Goal: Feedback & Contribution: Submit feedback/report problem

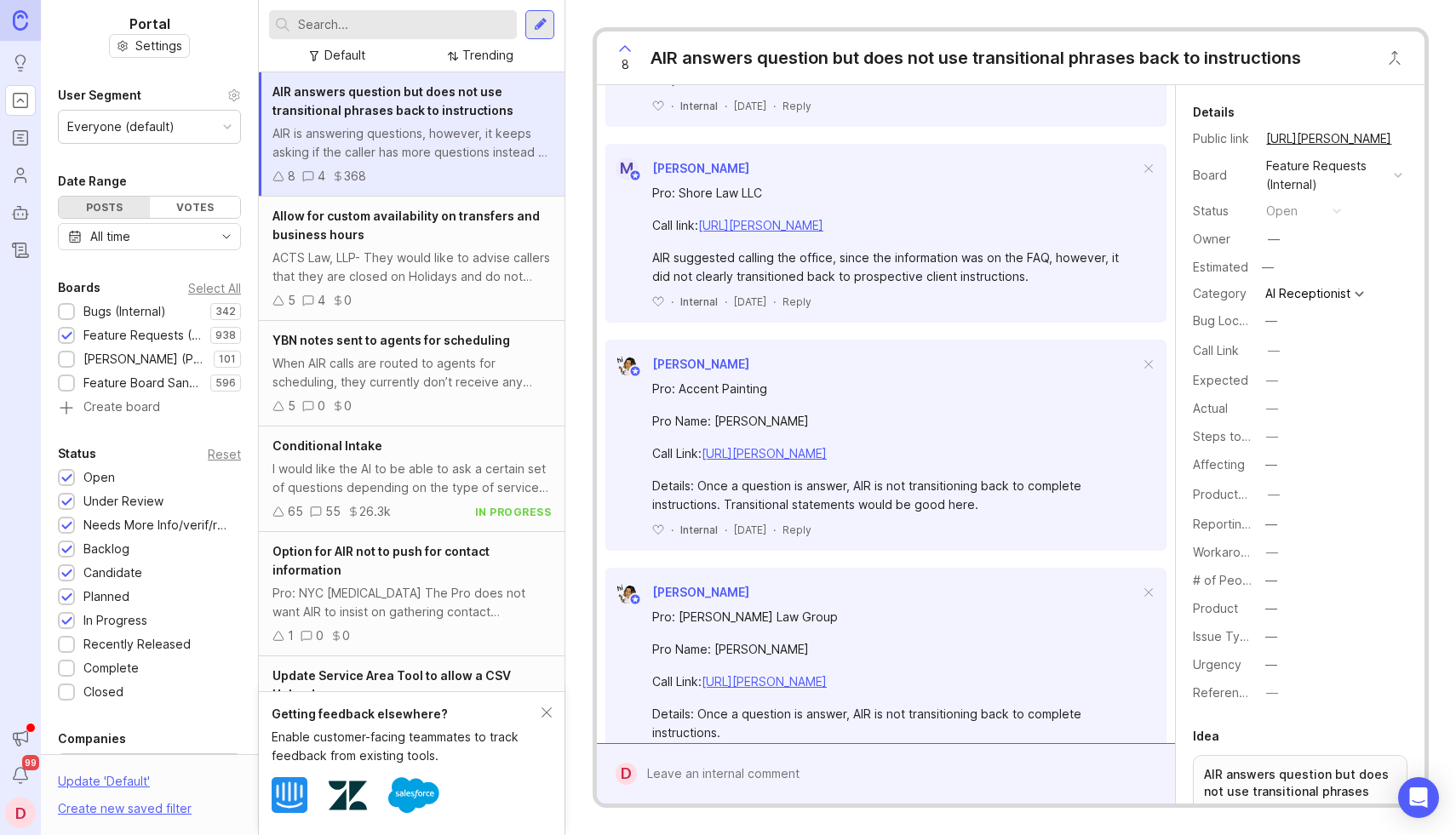
scroll to position [566, 0]
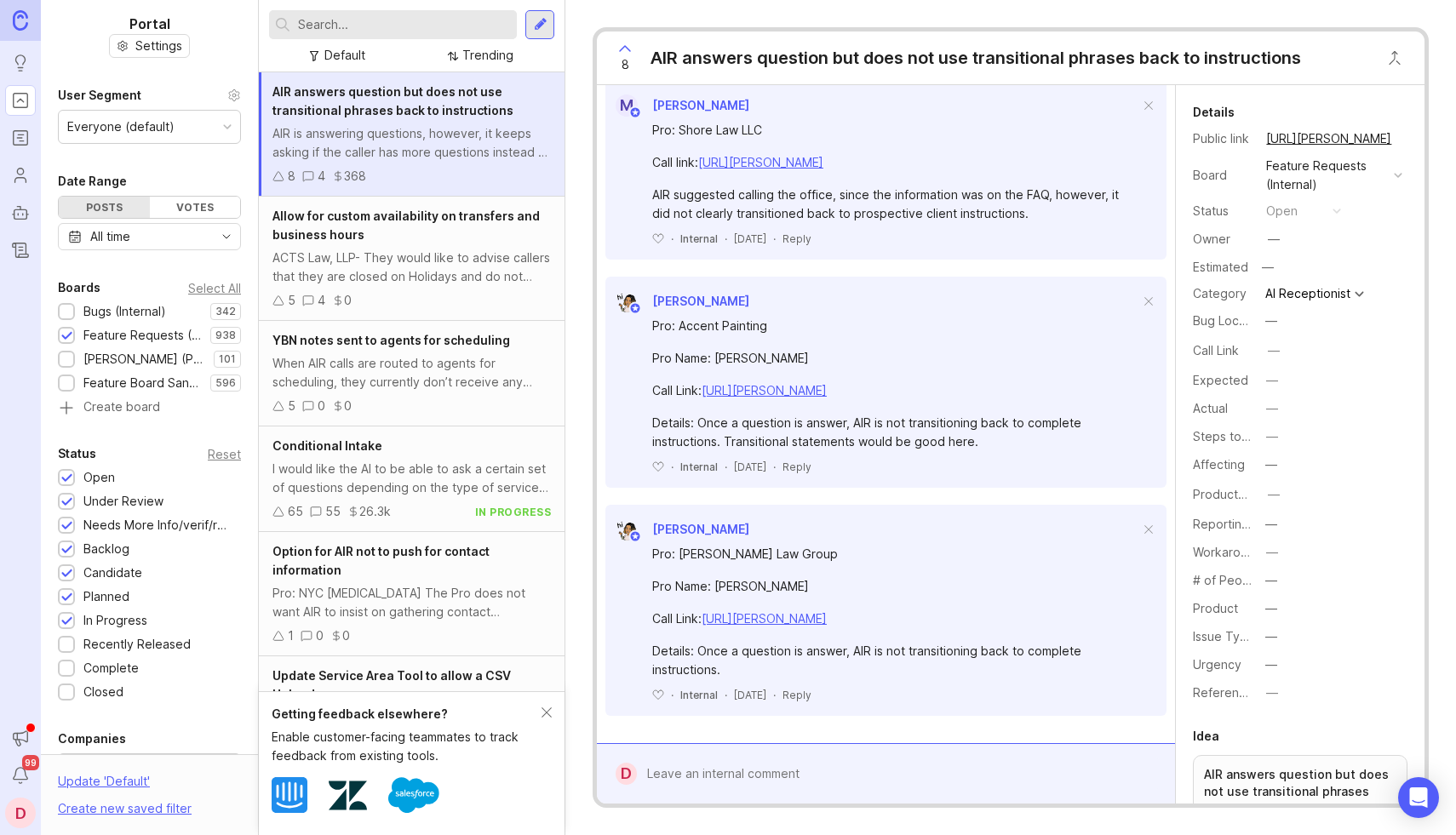
click at [661, 777] on div at bounding box center [898, 773] width 523 height 32
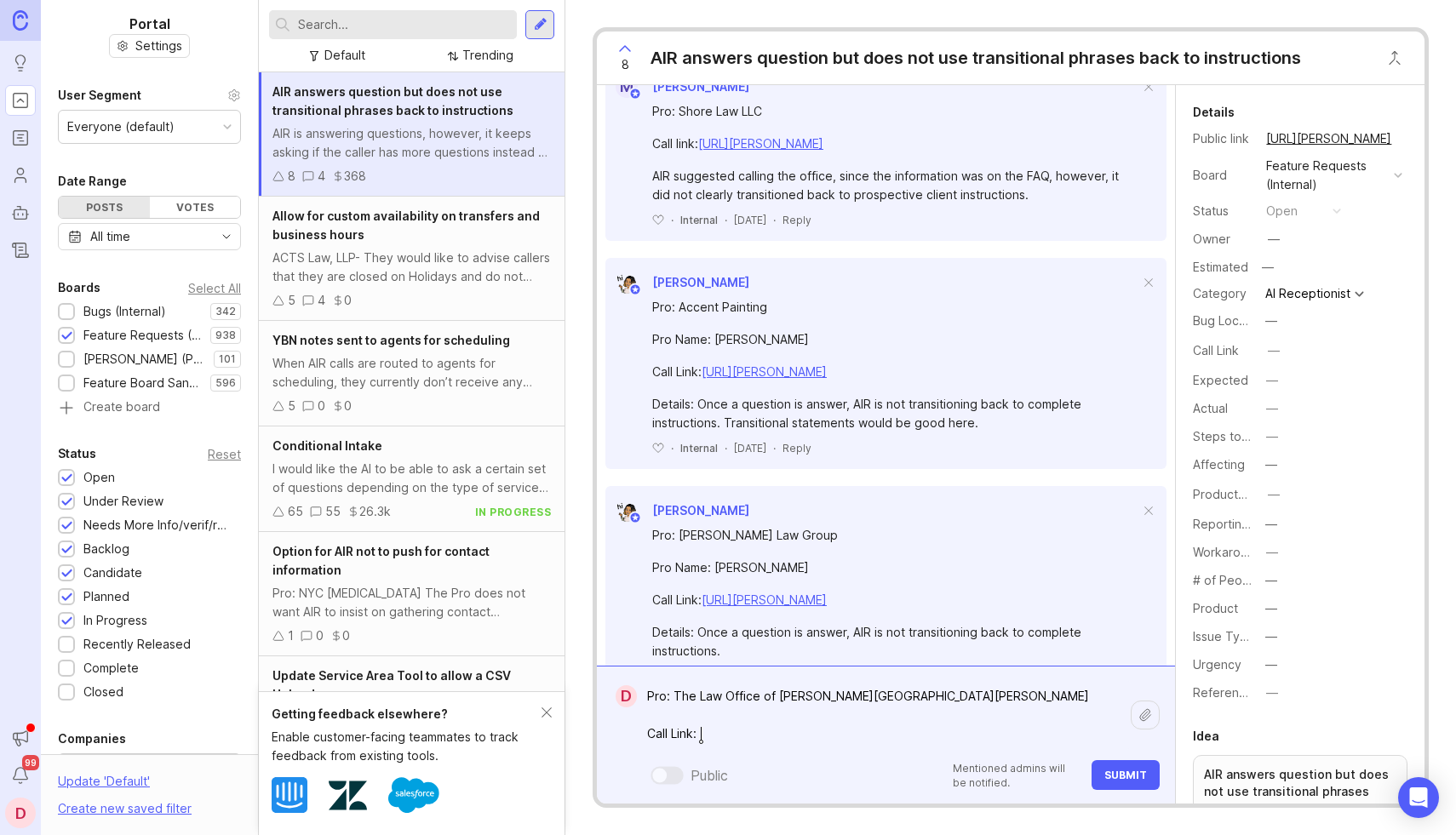
paste textarea "[URL][PERSON_NAME]"
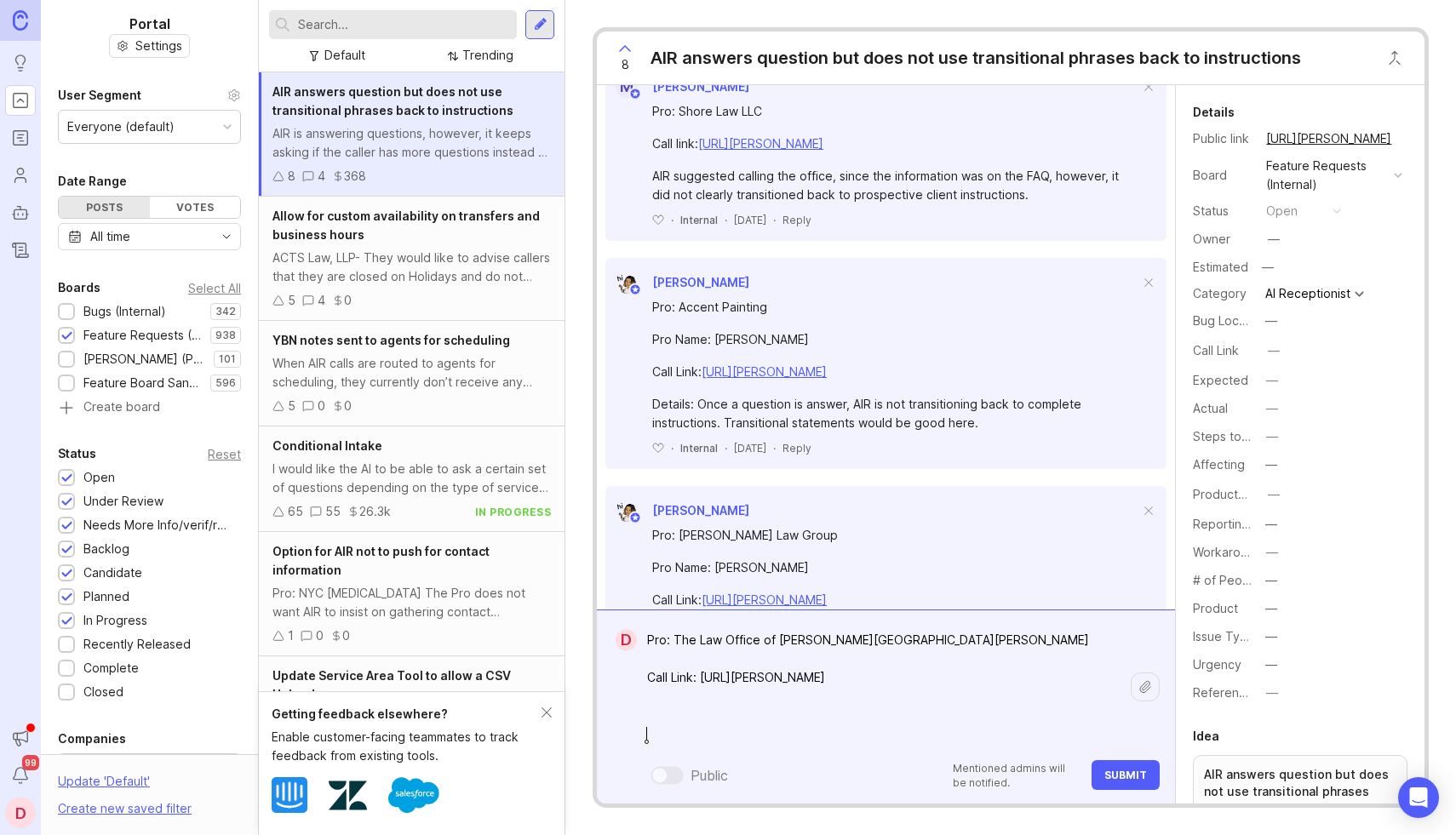
scroll to position [699, 0]
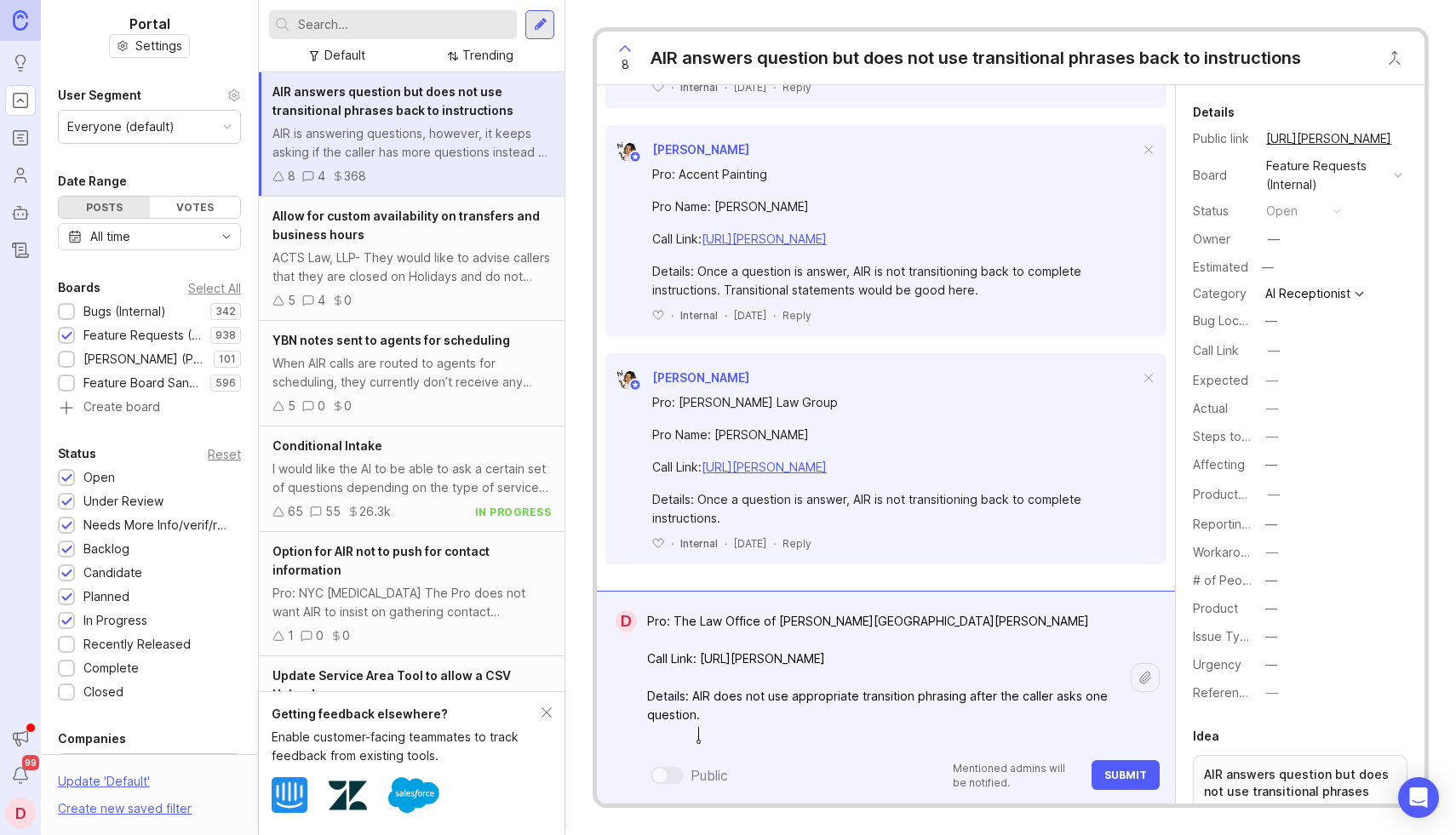
type textarea "Pro: The Law Office of [PERSON_NAME][GEOGRAPHIC_DATA][PERSON_NAME] Call Link: […"
click at [1132, 774] on span "Submit" at bounding box center [1125, 775] width 42 height 13
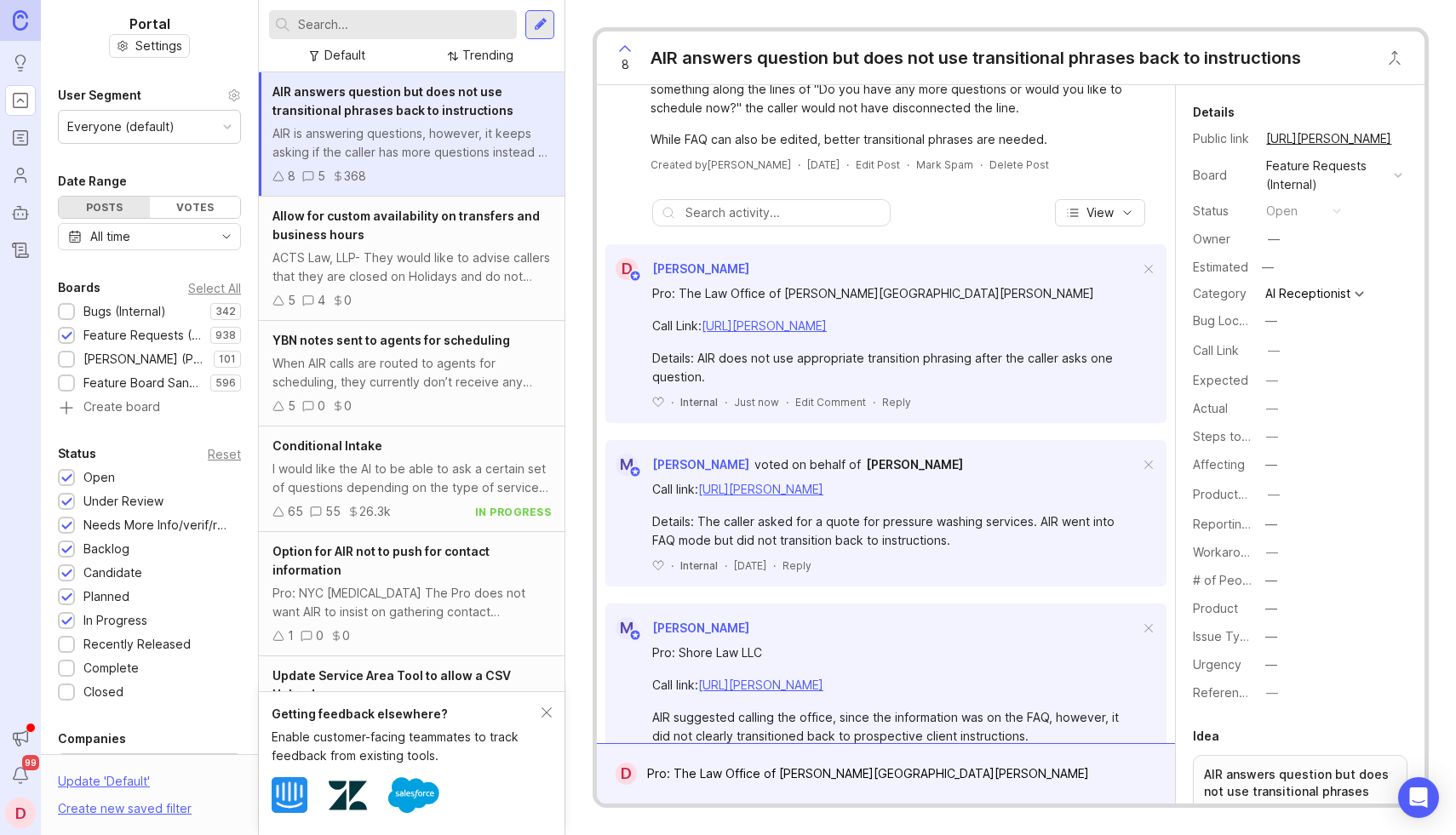
scroll to position [0, 0]
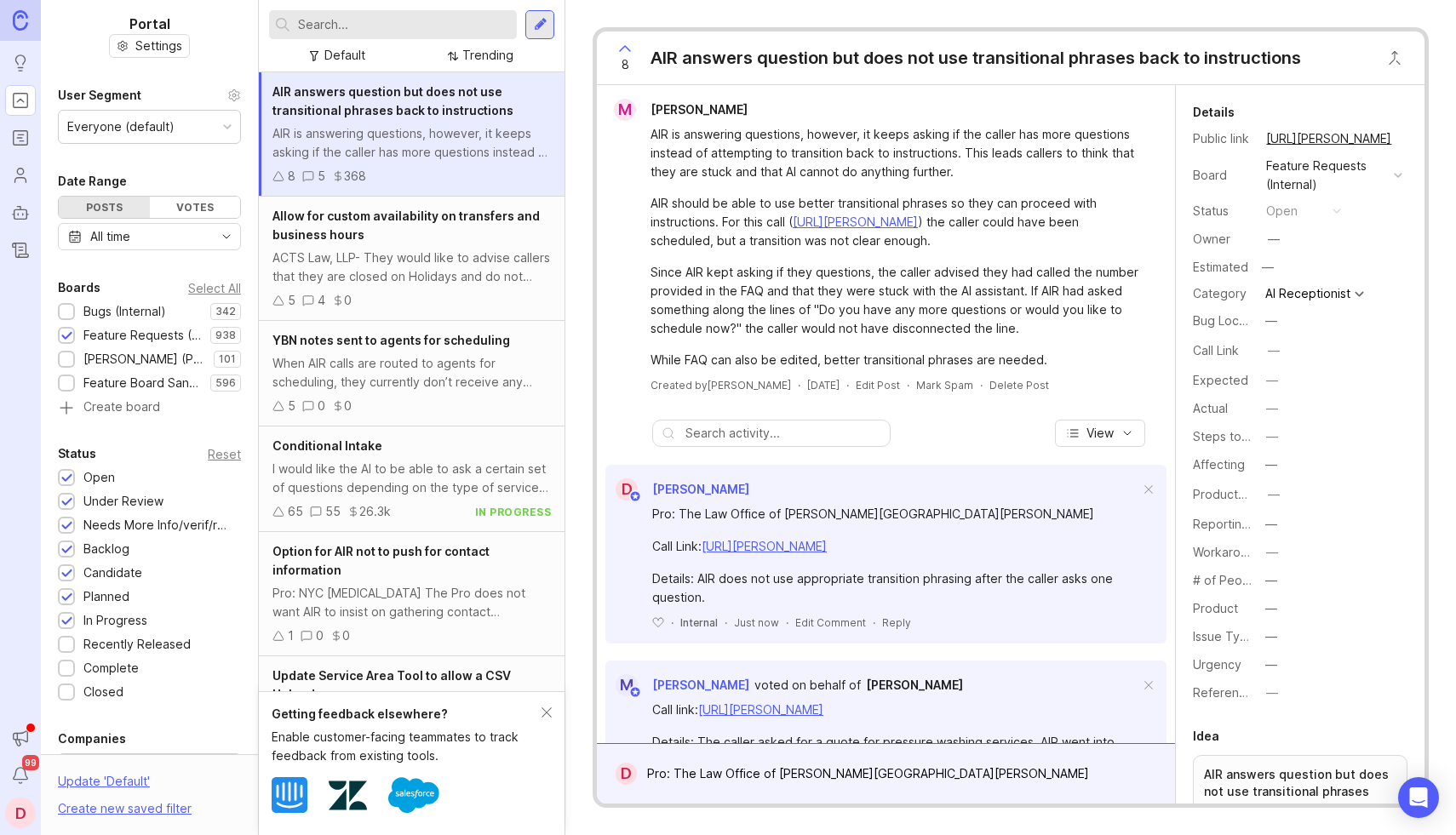
click at [625, 45] on icon at bounding box center [625, 48] width 20 height 20
click at [627, 47] on icon at bounding box center [625, 48] width 20 height 20
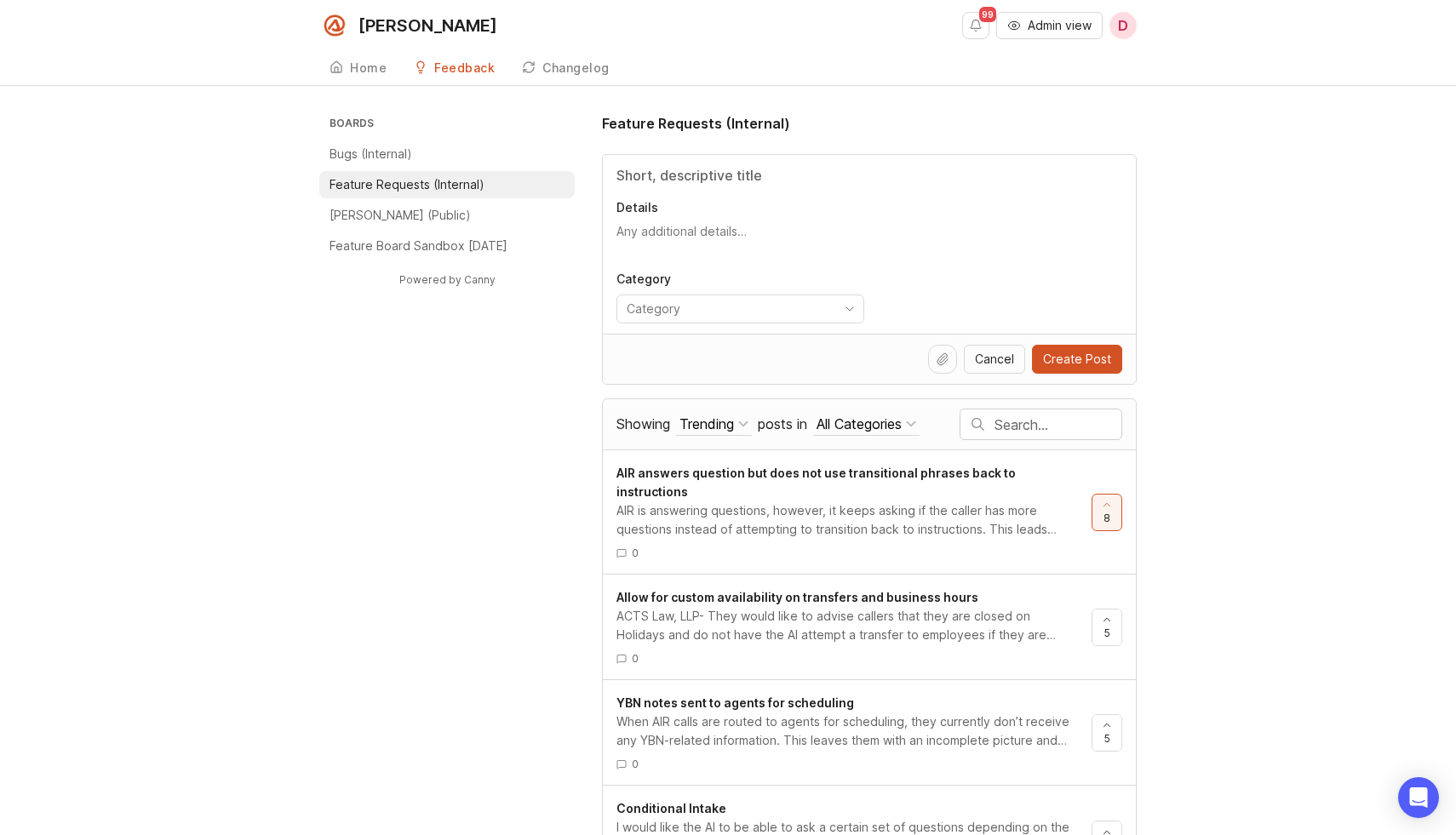
click at [470, 157] on li "Bugs (Internal)" at bounding box center [447, 153] width 255 height 27
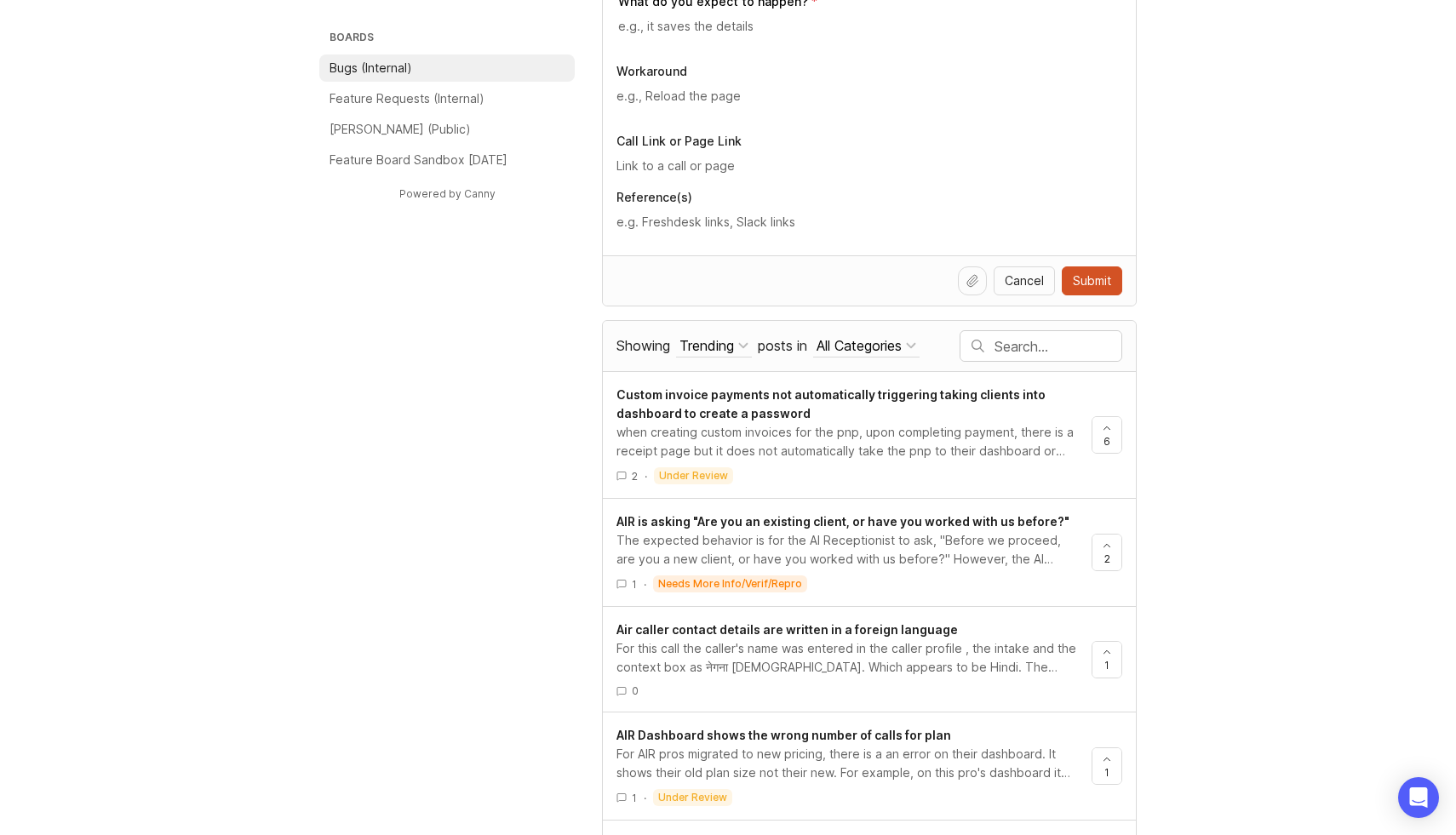
scroll to position [700, 0]
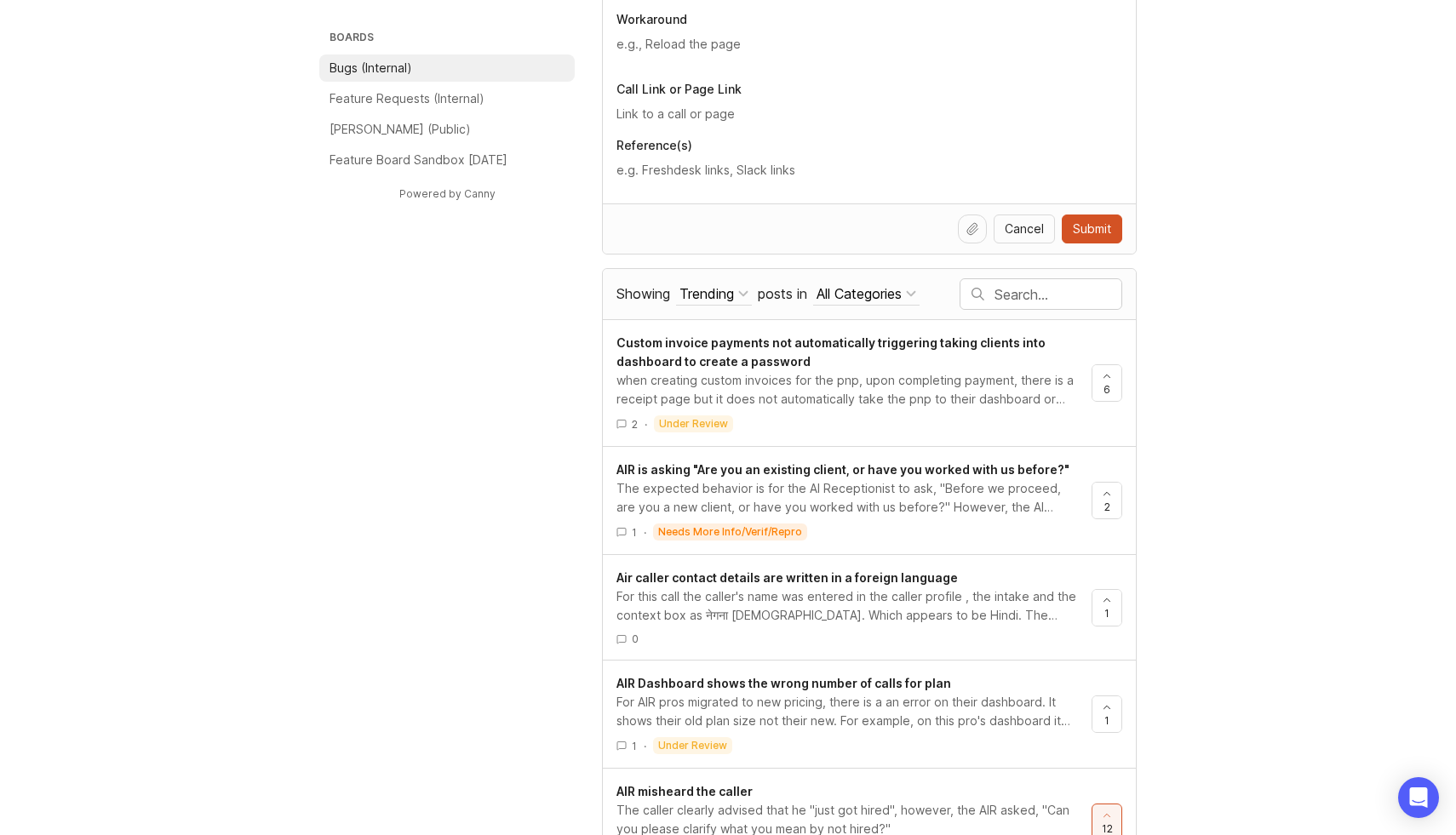
click at [989, 297] on div at bounding box center [977, 294] width 38 height 30
click at [843, 298] on input "text" at bounding box center [876, 295] width 424 height 18
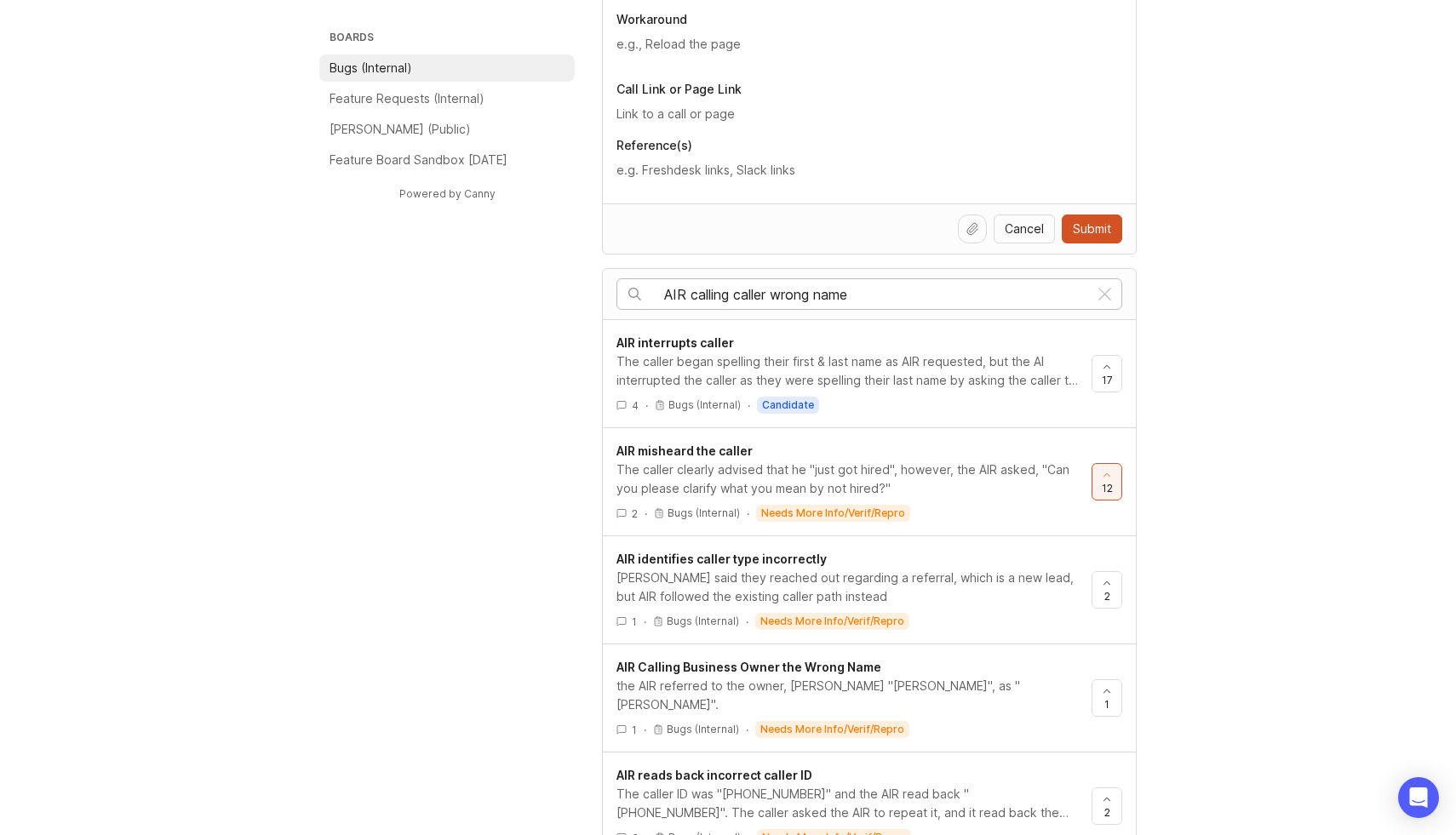
type input "AIR calling caller wrong name"
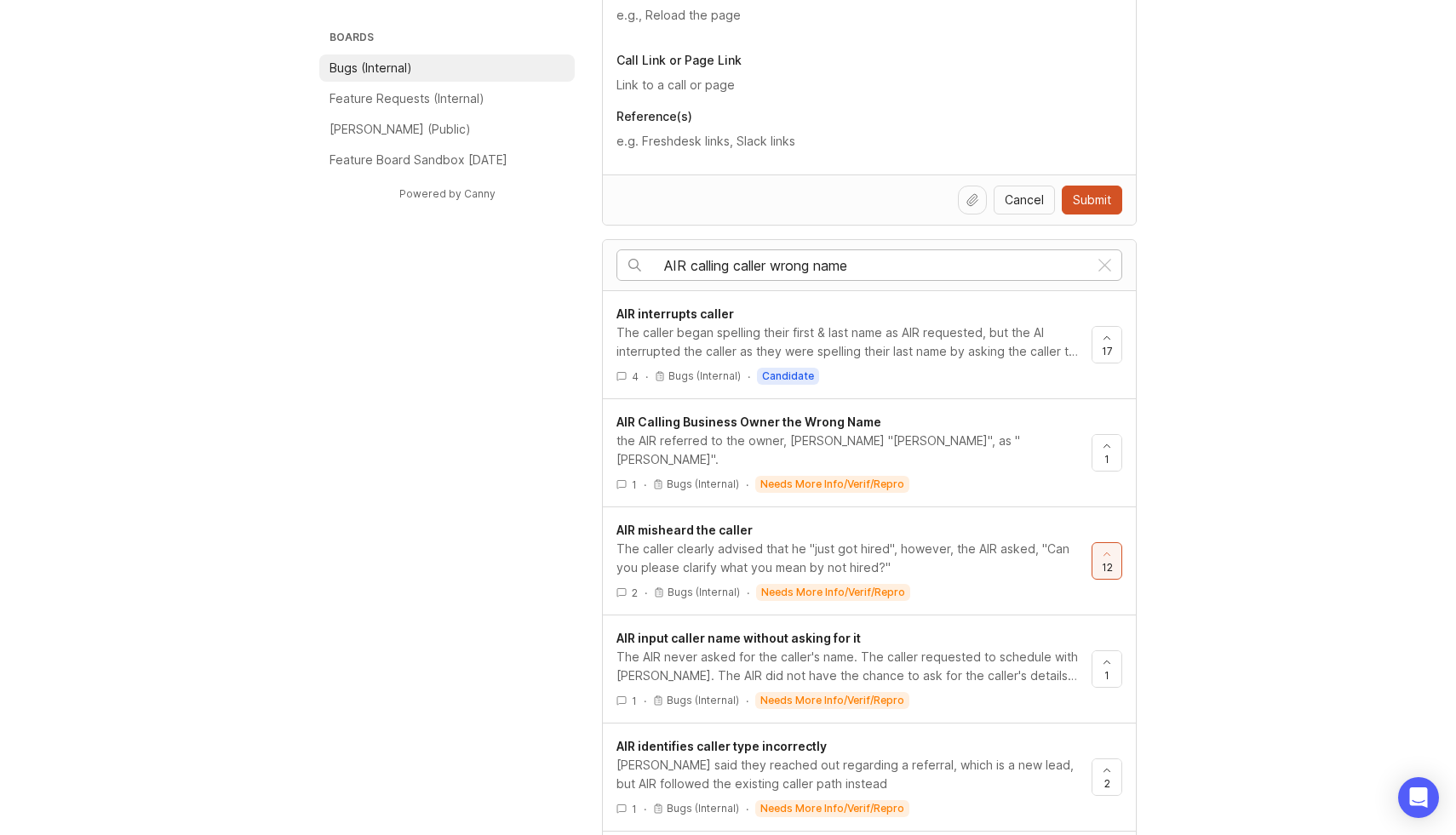
scroll to position [733, 0]
